Goal: Information Seeking & Learning: Learn about a topic

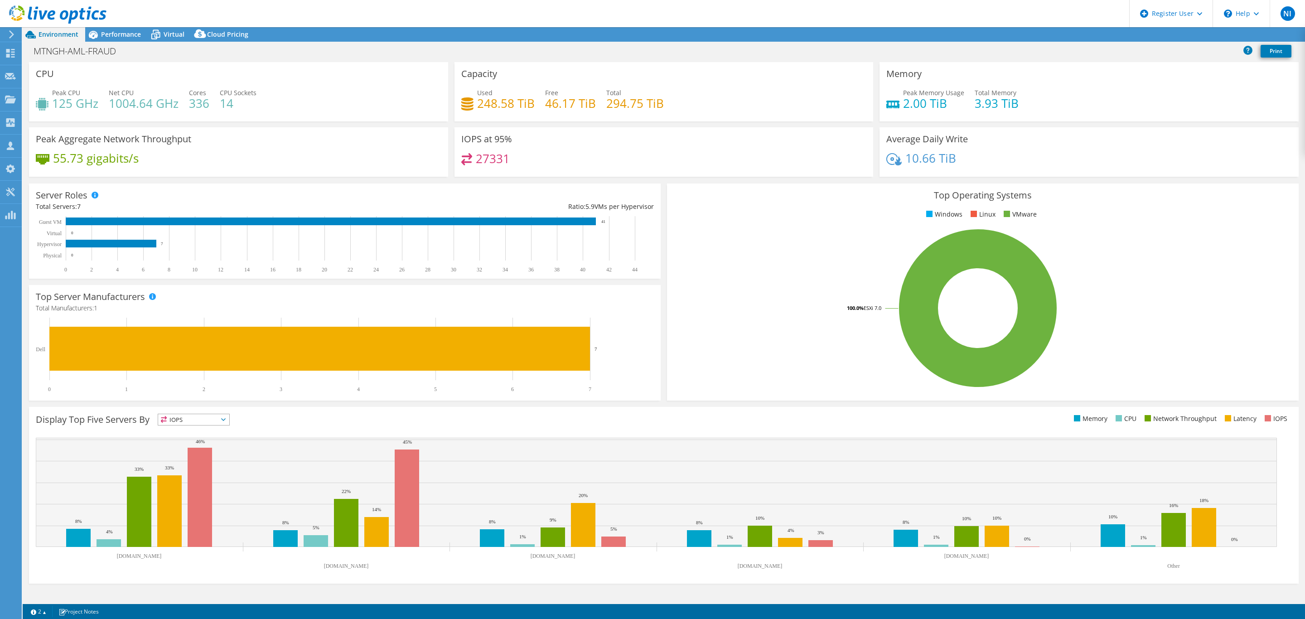
select select "USD"
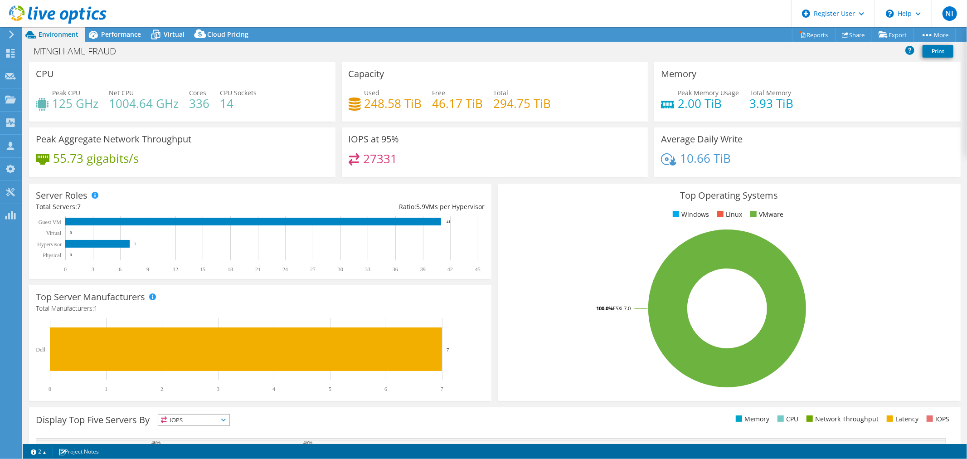
click at [60, 34] on span "Environment" at bounding box center [59, 34] width 40 height 9
click at [71, 17] on use at bounding box center [57, 14] width 97 height 18
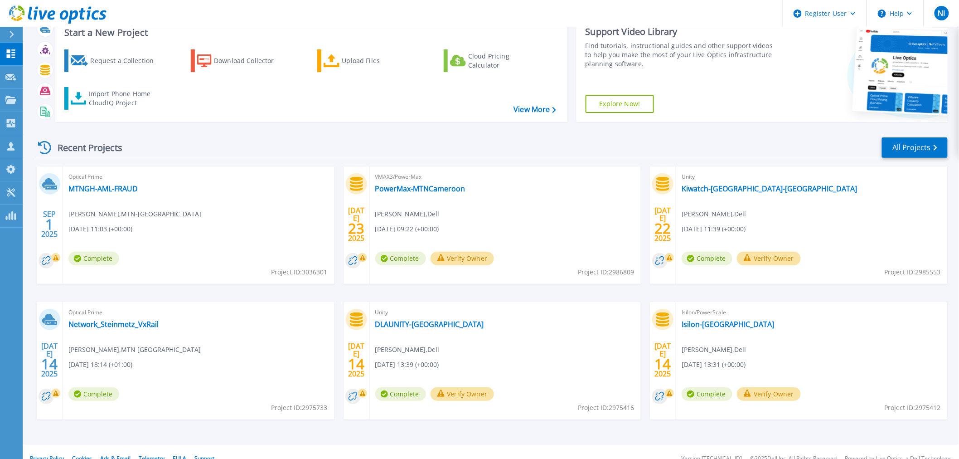
scroll to position [44, 0]
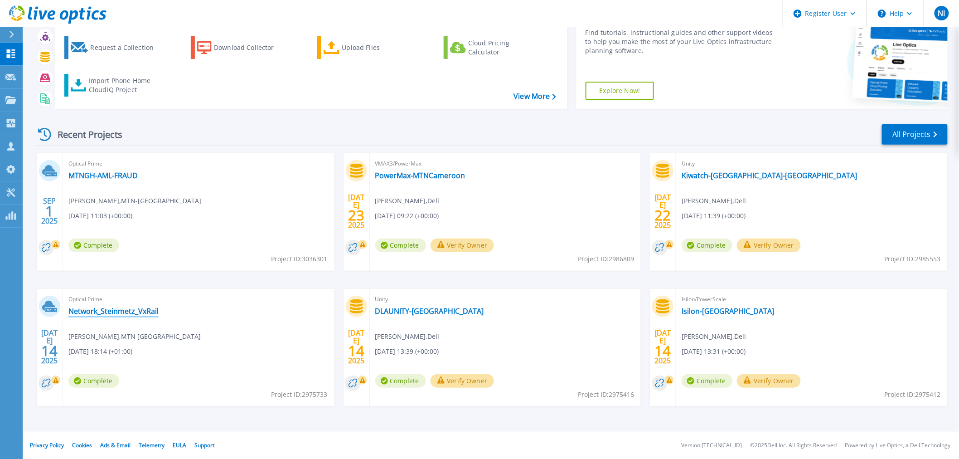
click at [106, 313] on link "Network_Steinmetz_VxRail" at bounding box center [113, 310] width 90 height 9
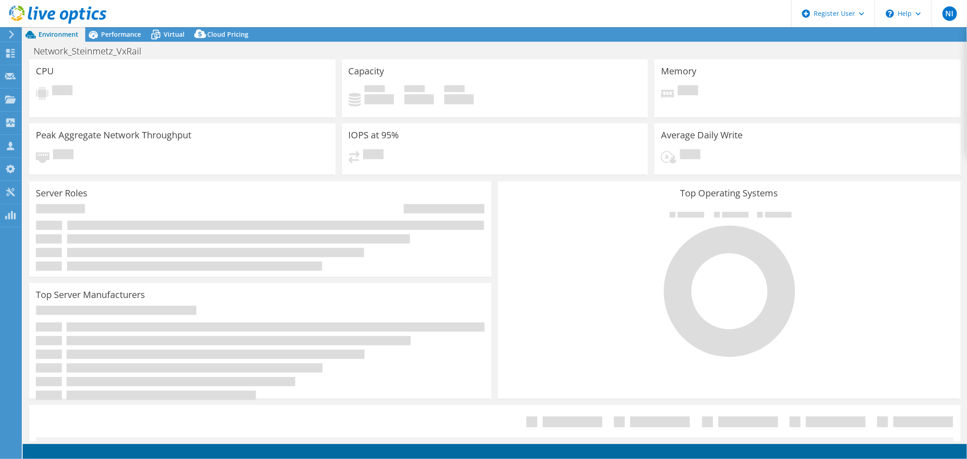
select select "USD"
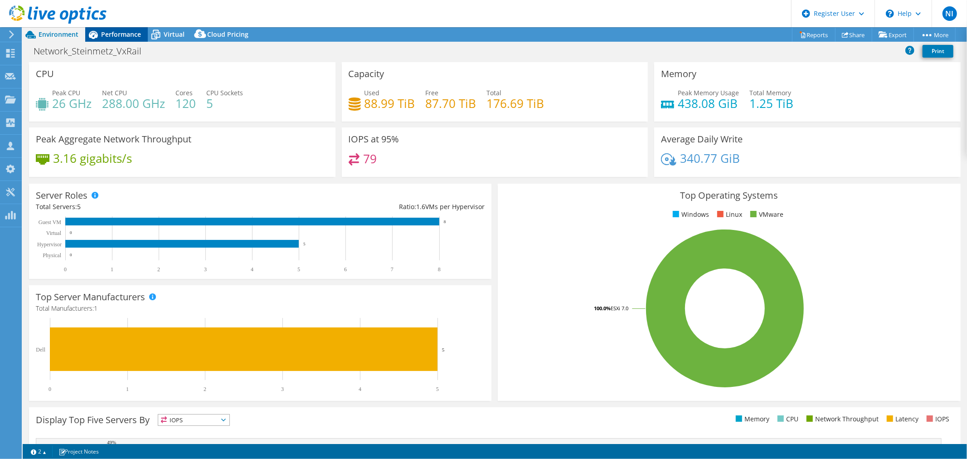
click at [116, 33] on span "Performance" at bounding box center [121, 34] width 40 height 9
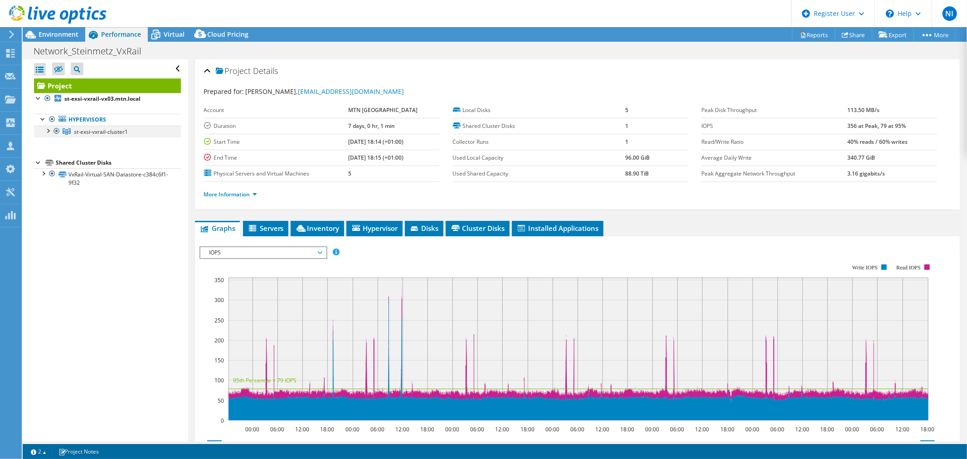
click at [47, 130] on div at bounding box center [47, 130] width 9 height 9
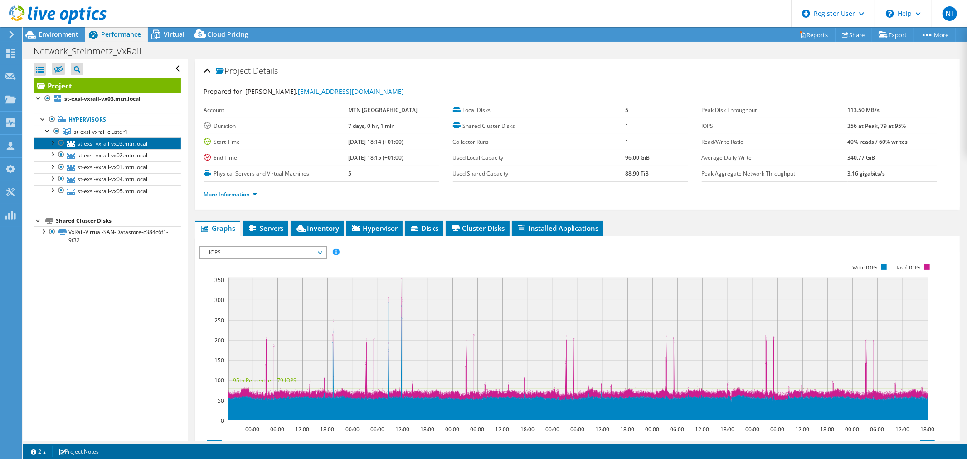
click at [107, 141] on link "st-exsi-vxrail-vx03.mtn.local" at bounding box center [107, 143] width 147 height 12
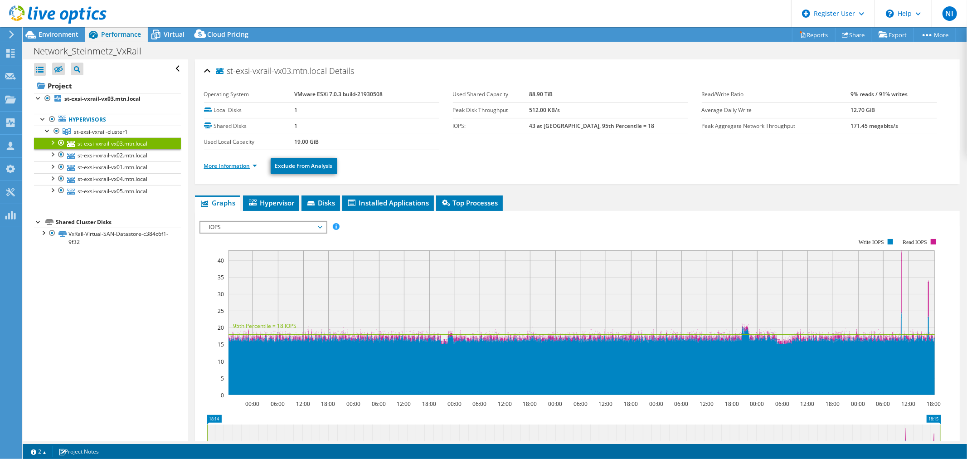
click at [250, 164] on link "More Information" at bounding box center [230, 166] width 53 height 8
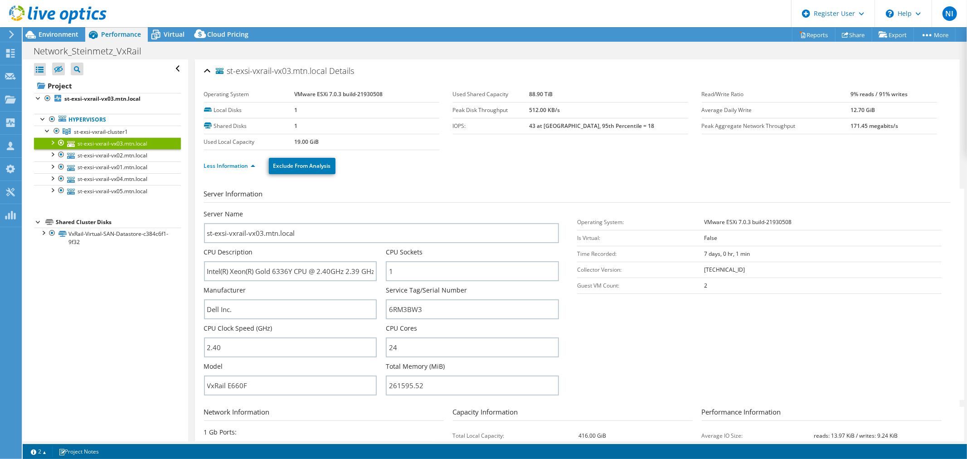
click at [61, 21] on icon at bounding box center [57, 14] width 97 height 19
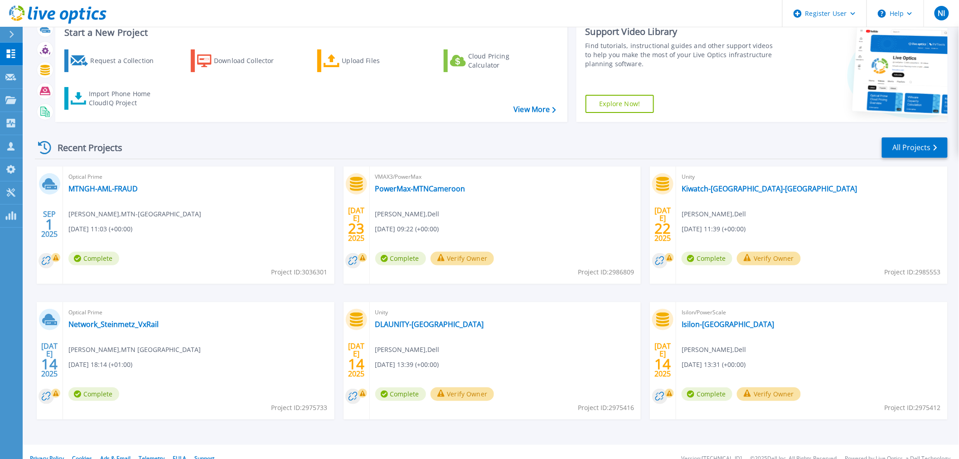
scroll to position [44, 0]
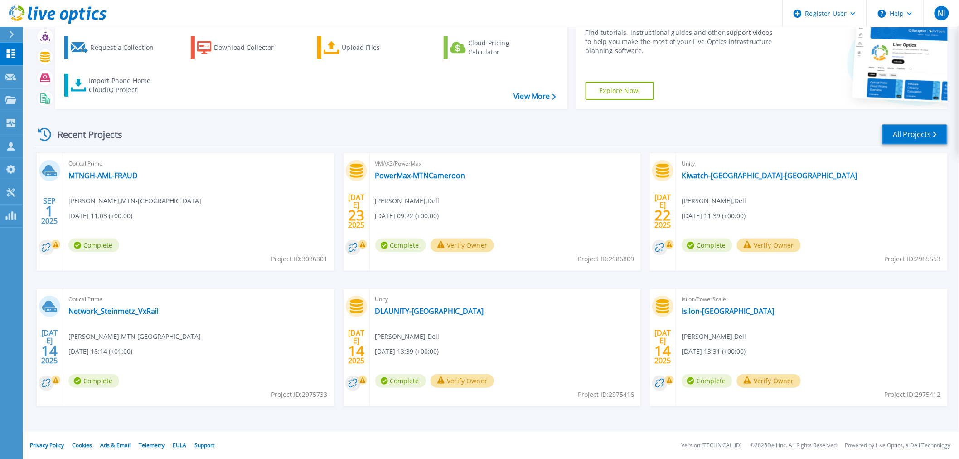
click at [918, 137] on link "All Projects" at bounding box center [915, 134] width 66 height 20
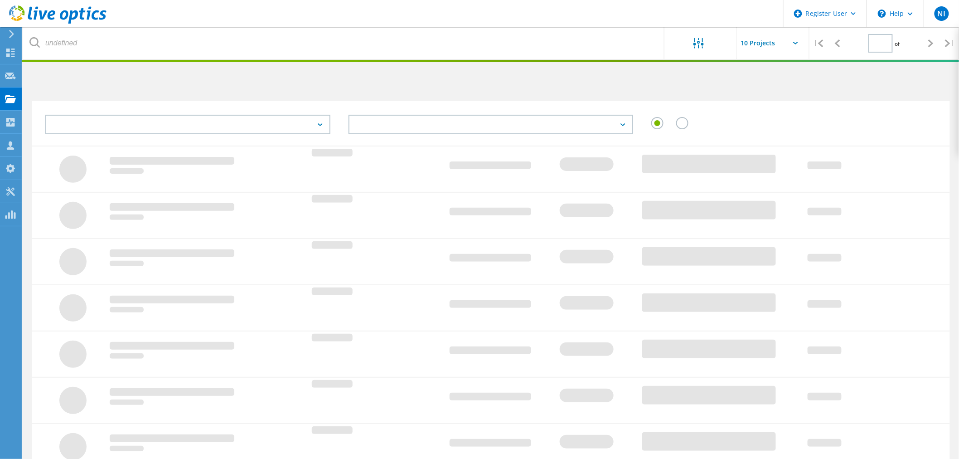
type input "1"
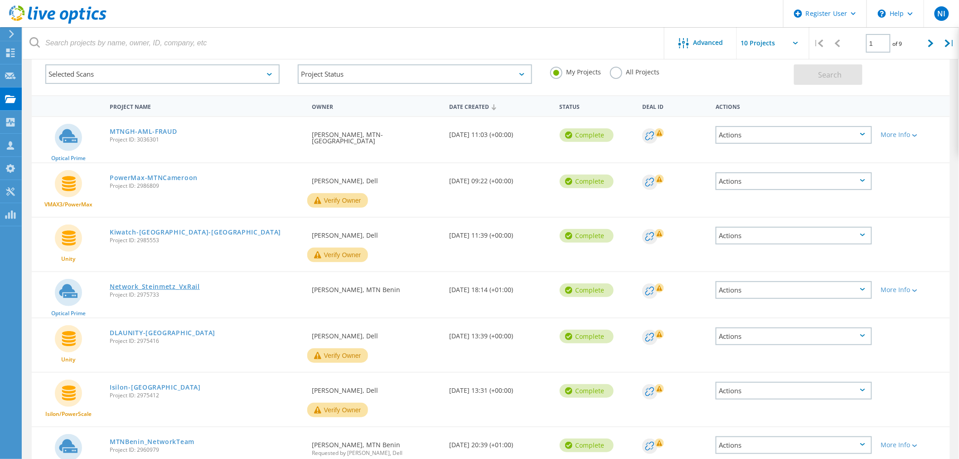
scroll to position [101, 0]
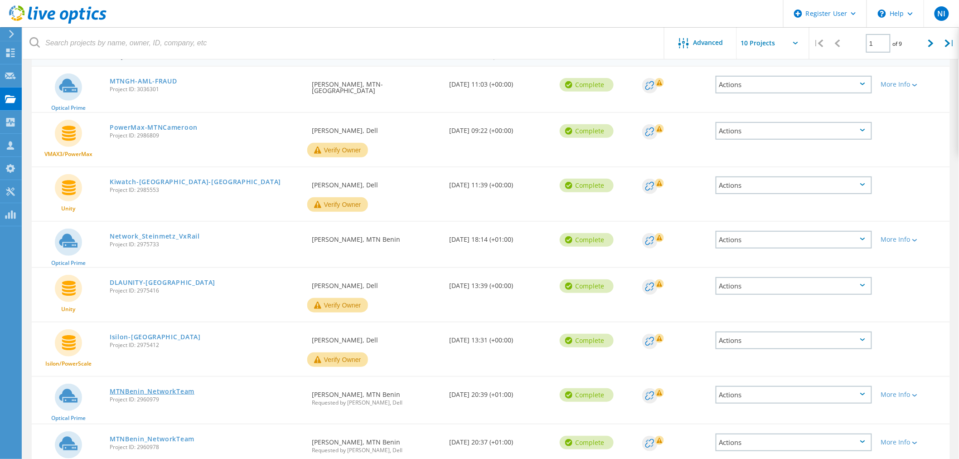
click at [171, 388] on link "MTNBenin_NetworkTeam" at bounding box center [152, 391] width 85 height 6
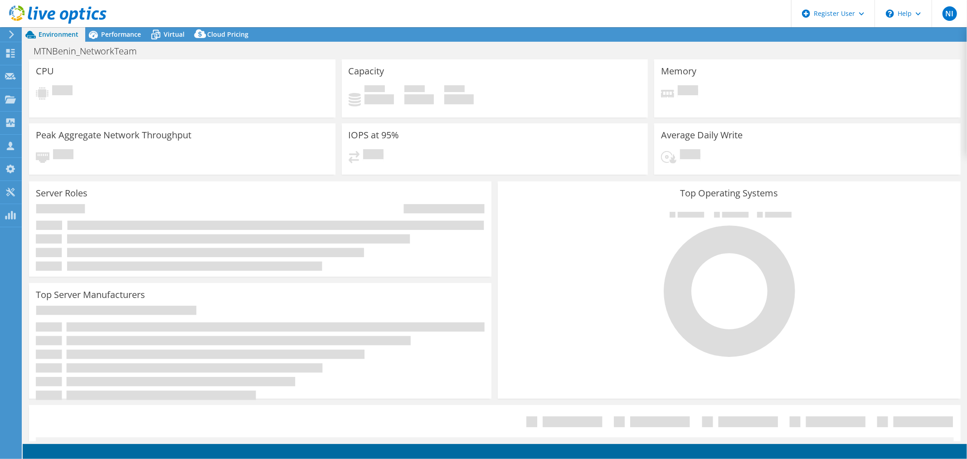
select select "USD"
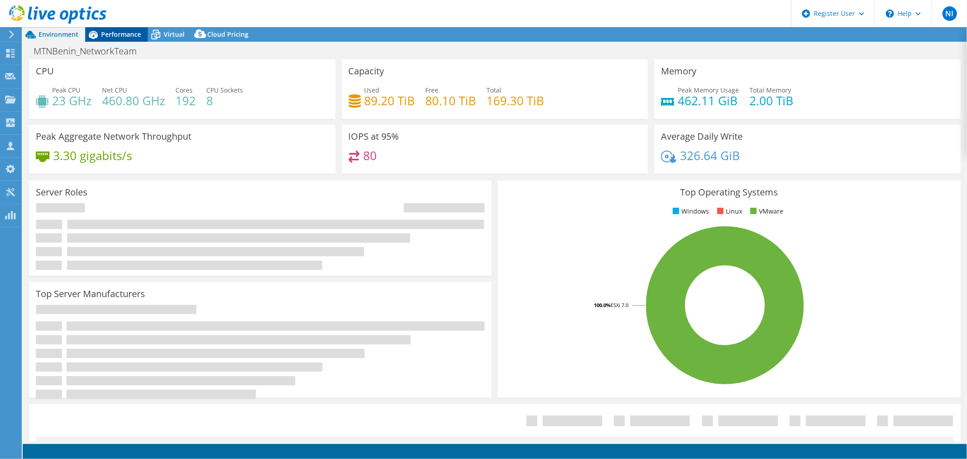
click at [120, 34] on span "Performance" at bounding box center [121, 34] width 40 height 9
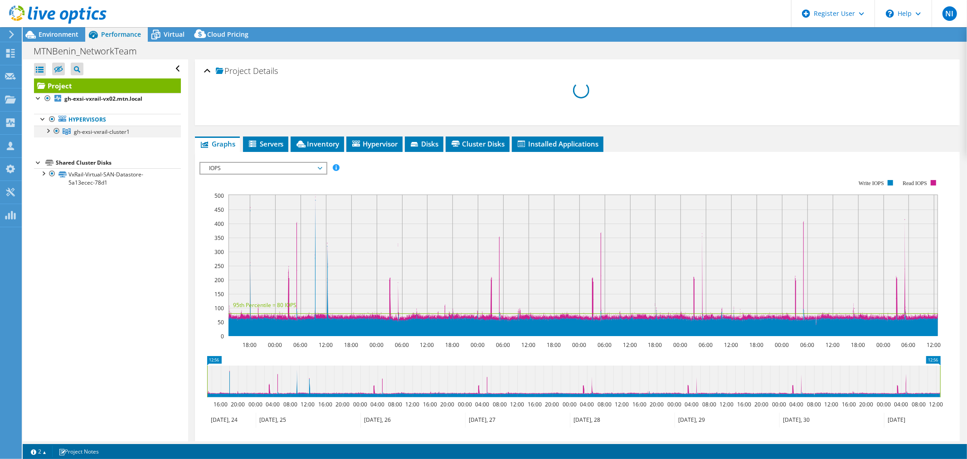
click at [50, 130] on div at bounding box center [47, 130] width 9 height 9
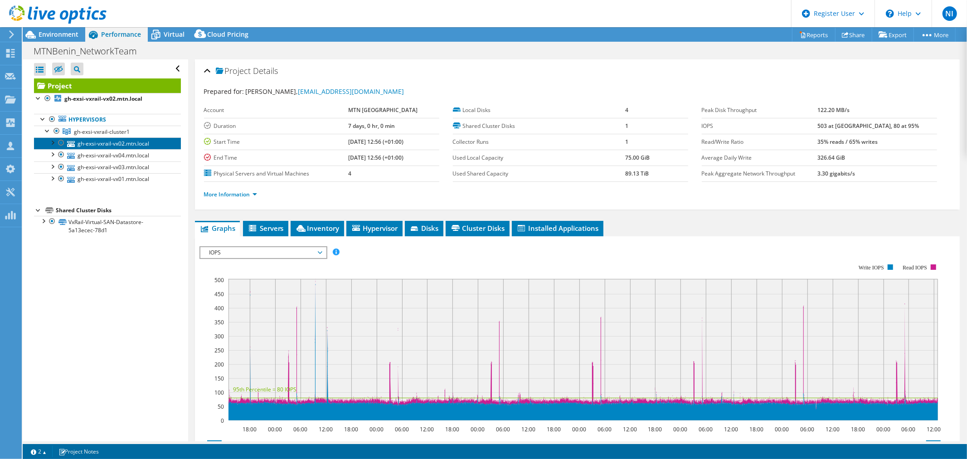
click at [112, 146] on link "gh-exsi-vxrail-vx02.mtn.local" at bounding box center [107, 143] width 147 height 12
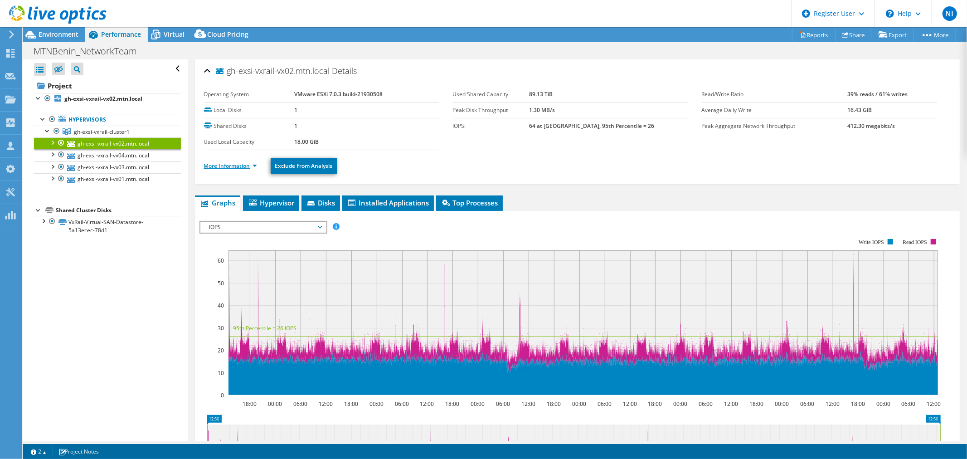
click at [245, 165] on link "More Information" at bounding box center [230, 166] width 53 height 8
